Goal: Check status: Check status

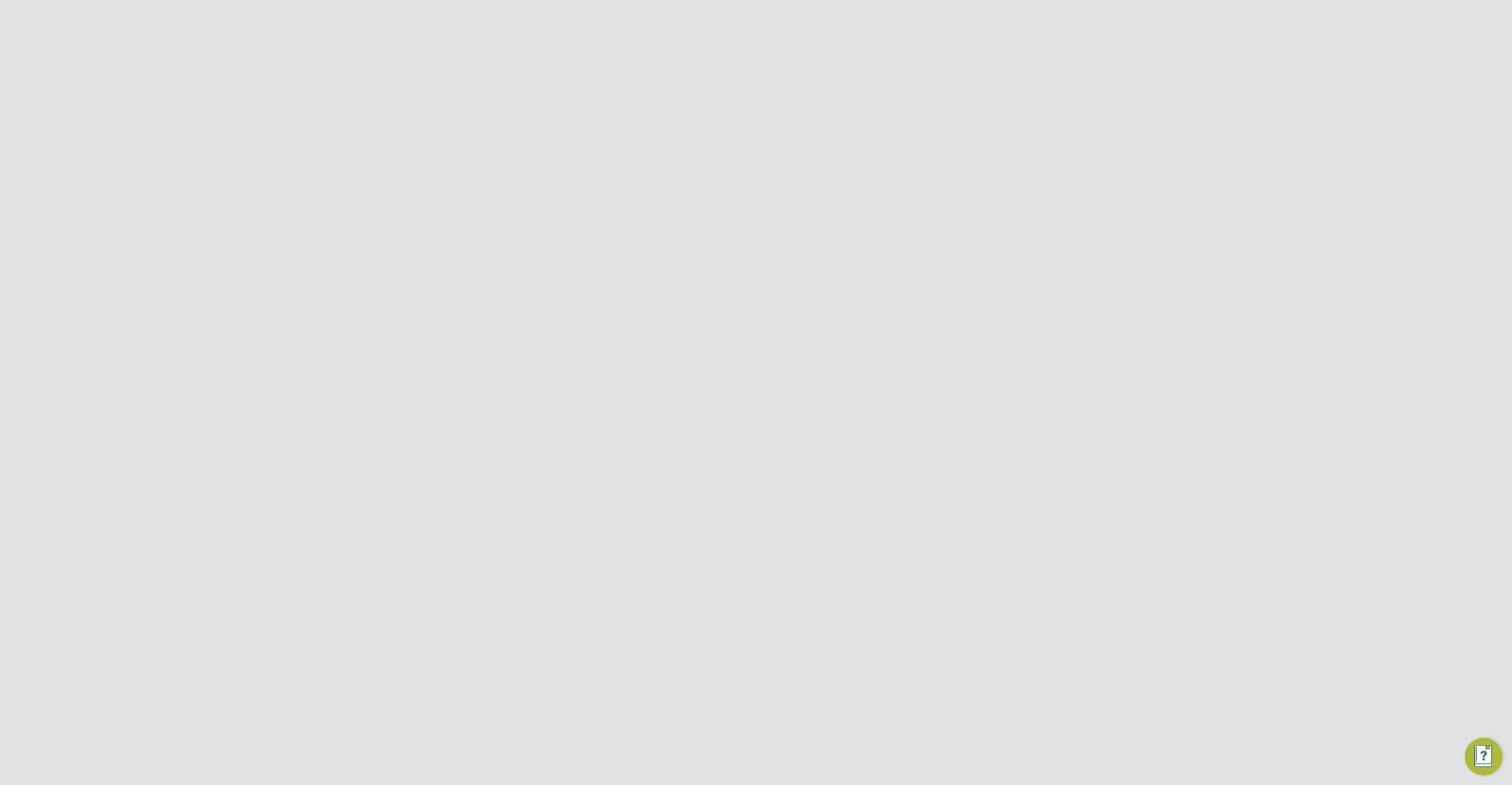
click at [748, 104] on div "Session Paused To protect your account and sensitive data, we've temporarily pa…" at bounding box center [378, 392] width 756 height 785
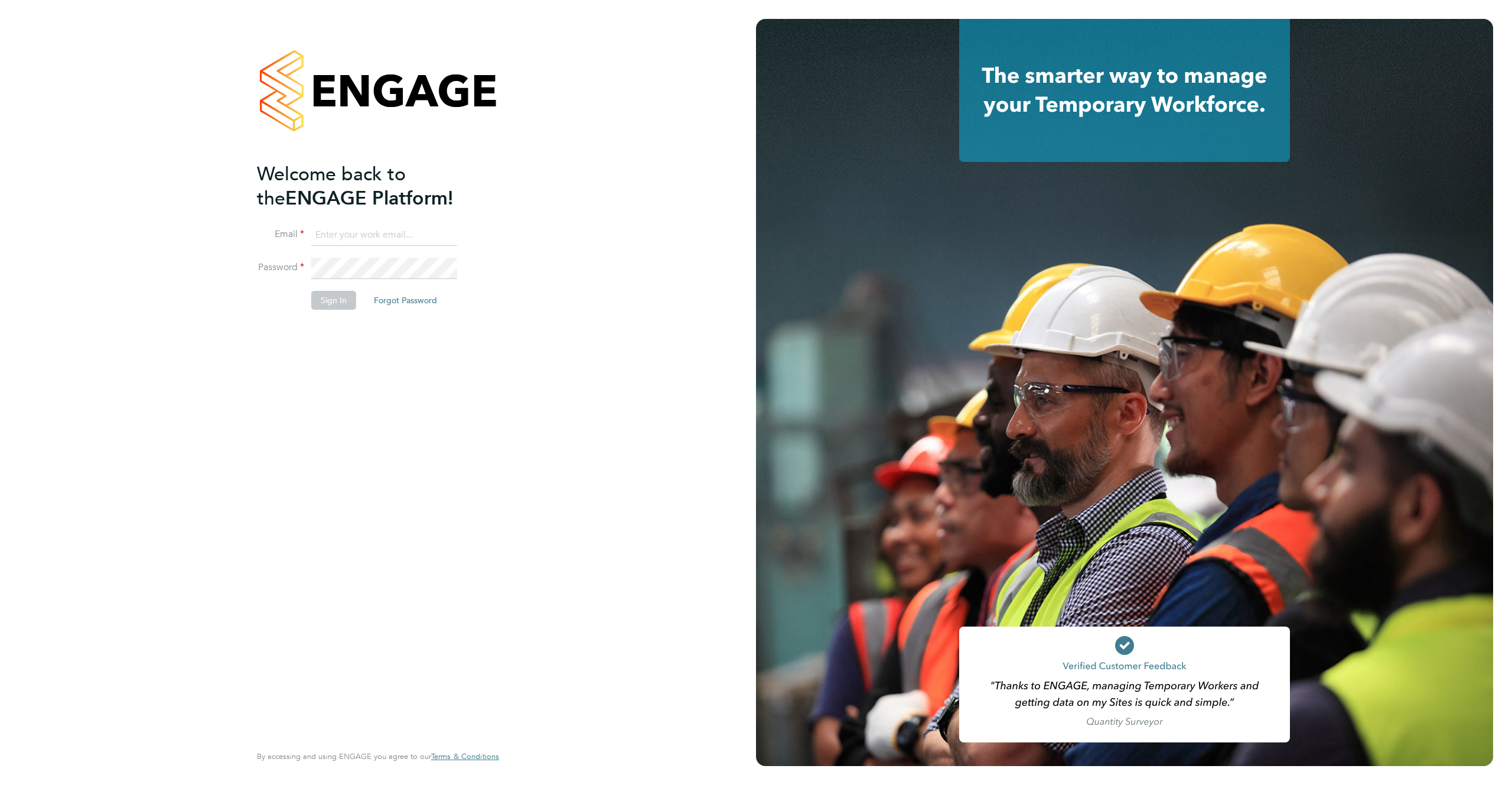
type input "supportuser4@engagetech.com"
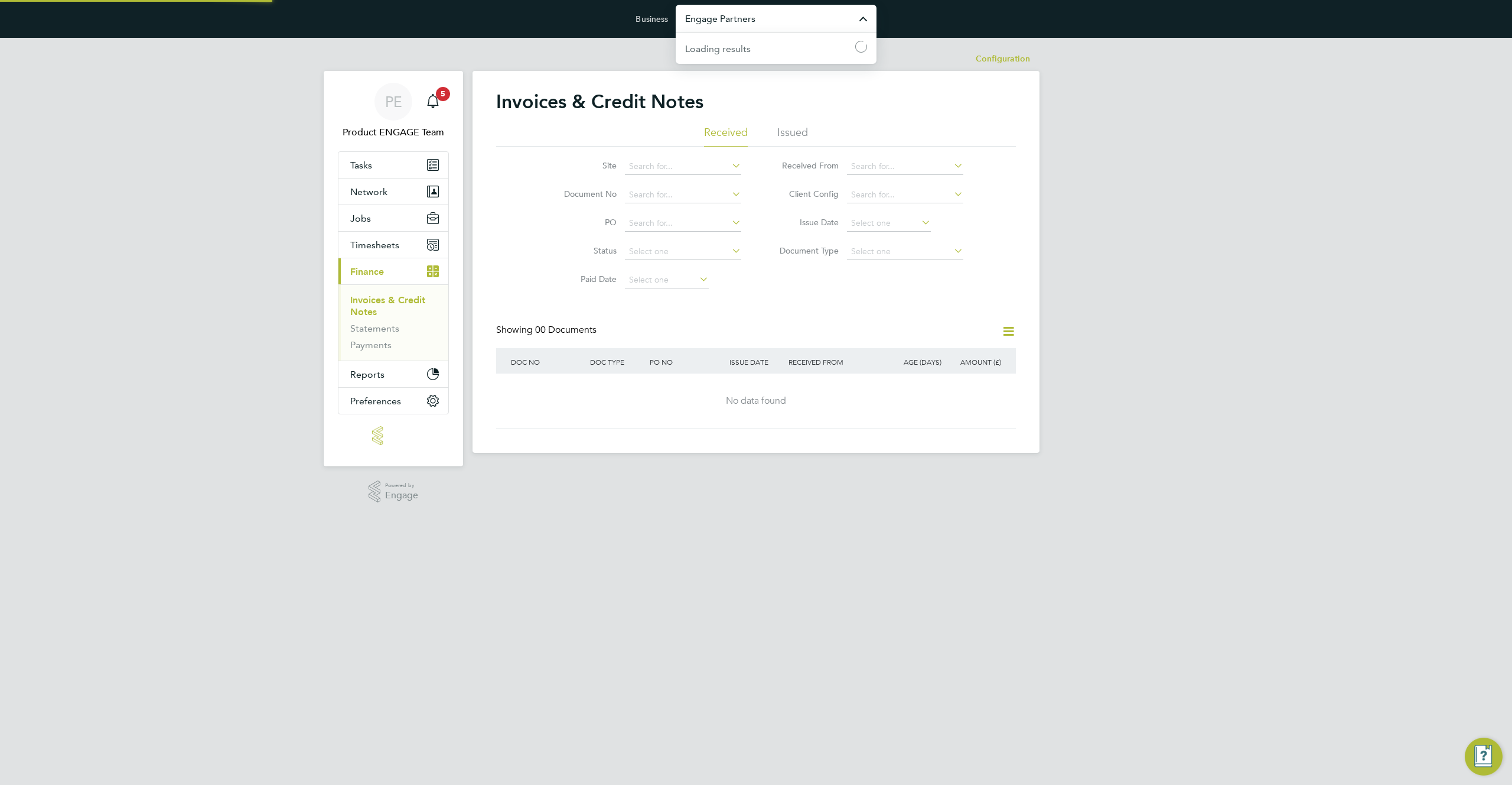
click at [798, 24] on input "Engage Partners" at bounding box center [776, 19] width 201 height 28
click at [796, 47] on span "Service Care Solutions Ltd" at bounding box center [741, 48] width 113 height 14
type input "Service Care Solutions Ltd"
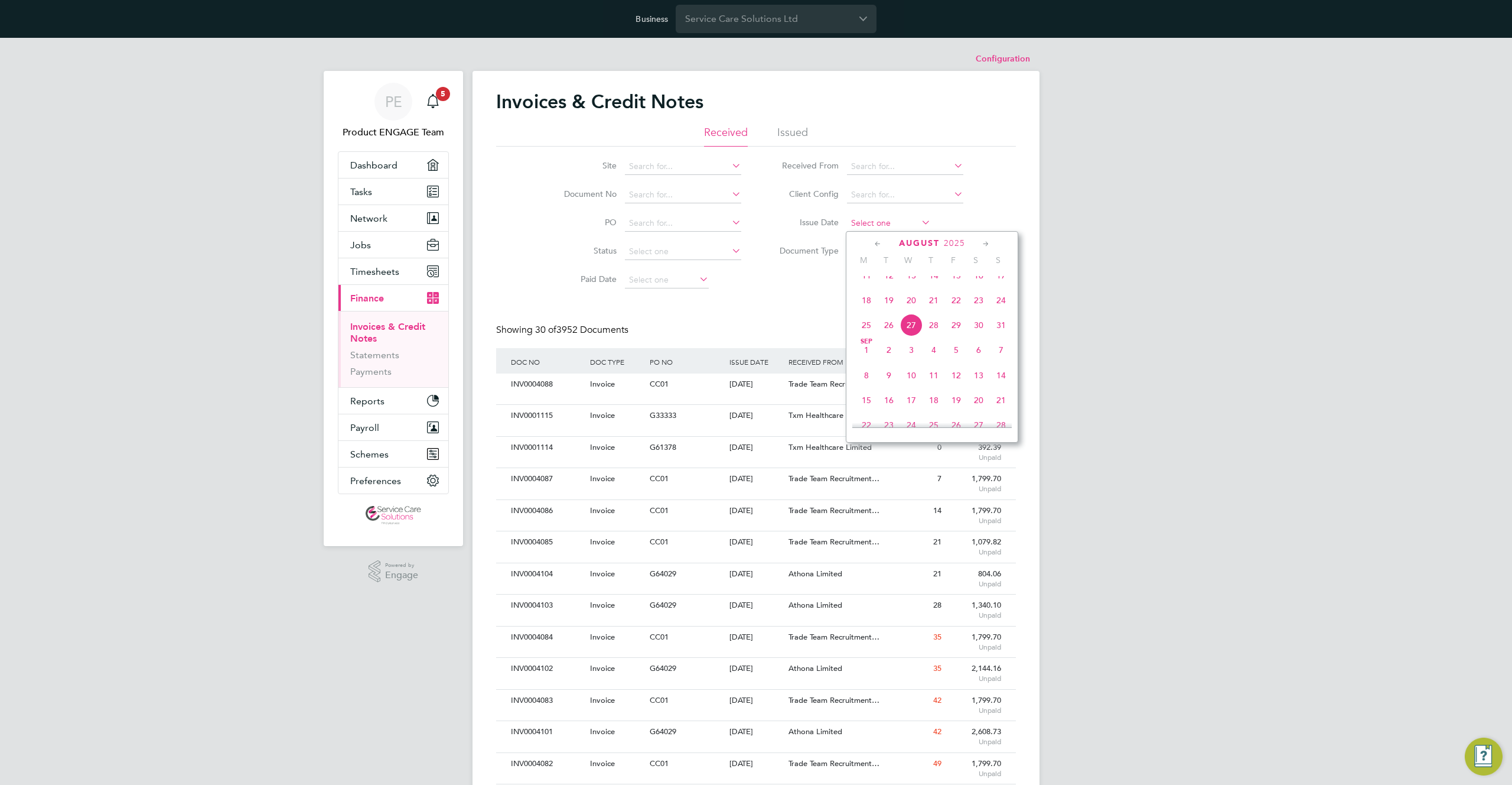
click at [876, 221] on input at bounding box center [888, 223] width 84 height 17
click at [908, 336] on span "27" at bounding box center [911, 325] width 23 height 23
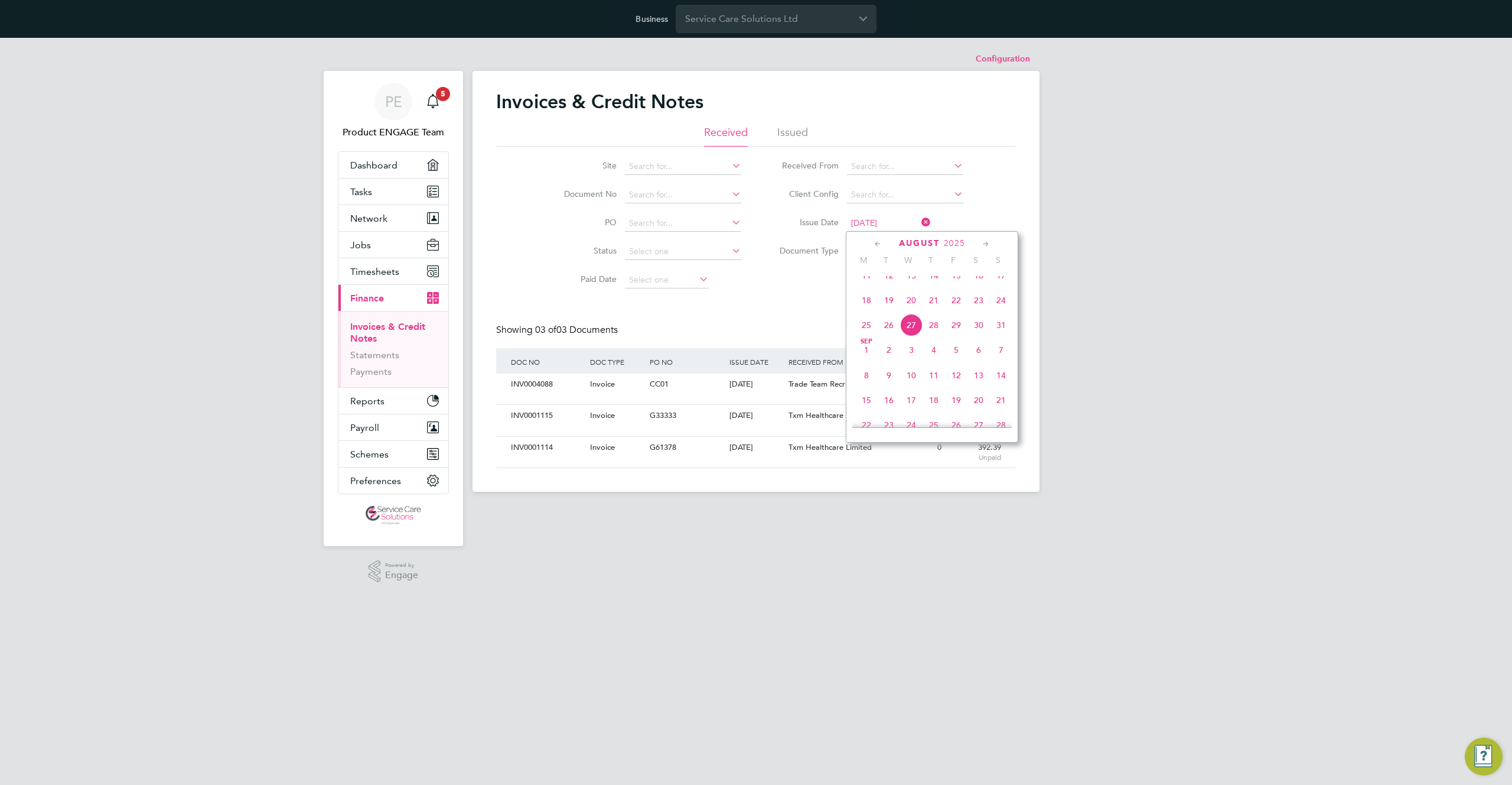
click at [885, 221] on input "[DATE]" at bounding box center [888, 223] width 84 height 17
click at [910, 309] on span "20" at bounding box center [911, 300] width 23 height 23
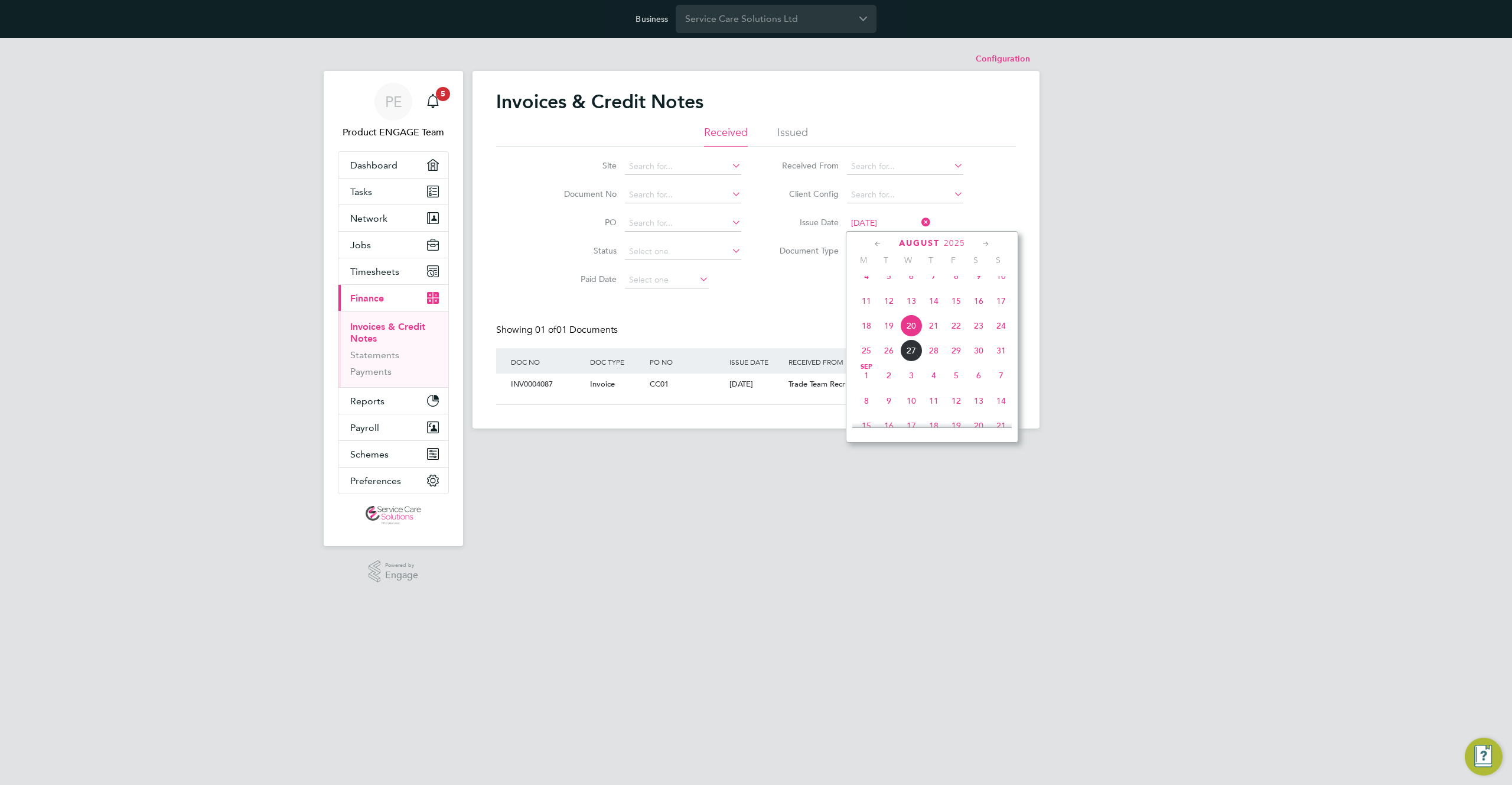
click at [869, 222] on input "[DATE]" at bounding box center [888, 223] width 84 height 17
click at [910, 309] on span "13" at bounding box center [911, 301] width 23 height 23
type input "[DATE]"
